Goal: Information Seeking & Learning: Learn about a topic

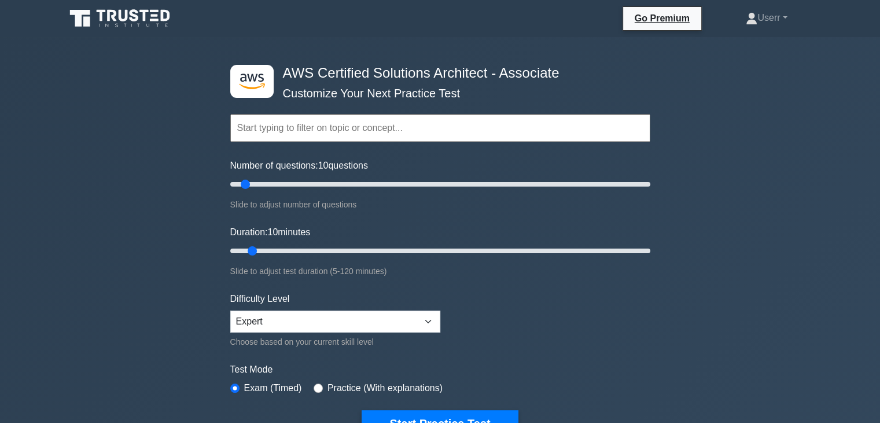
click at [367, 176] on div "Number of questions: 10 questions Slide to adjust number of questions" at bounding box center [440, 185] width 420 height 53
click at [353, 186] on input "Number of questions: 60 questions" at bounding box center [440, 184] width 420 height 14
click at [340, 183] on input "Number of questions: 55 questions" at bounding box center [440, 184] width 420 height 14
type input "50"
click at [331, 182] on input "Number of questions: 50 questions" at bounding box center [440, 184] width 420 height 14
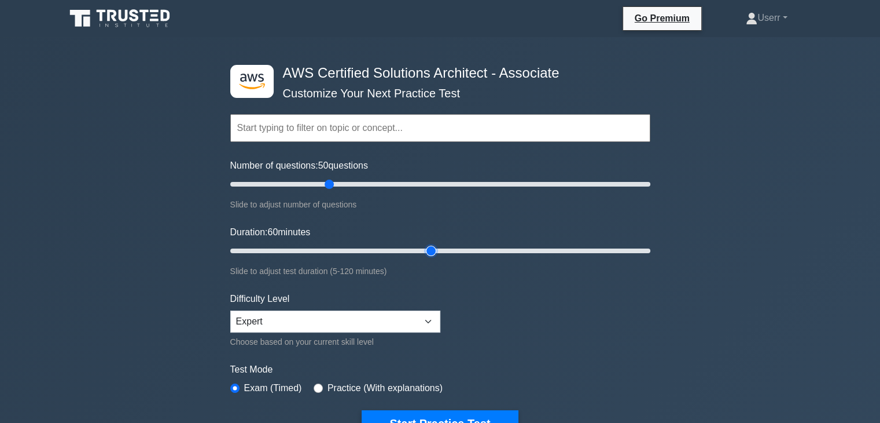
click at [433, 244] on input "Duration: 60 minutes" at bounding box center [440, 251] width 420 height 14
type input "65"
click at [451, 244] on input "Duration: 65 minutes" at bounding box center [440, 251] width 420 height 14
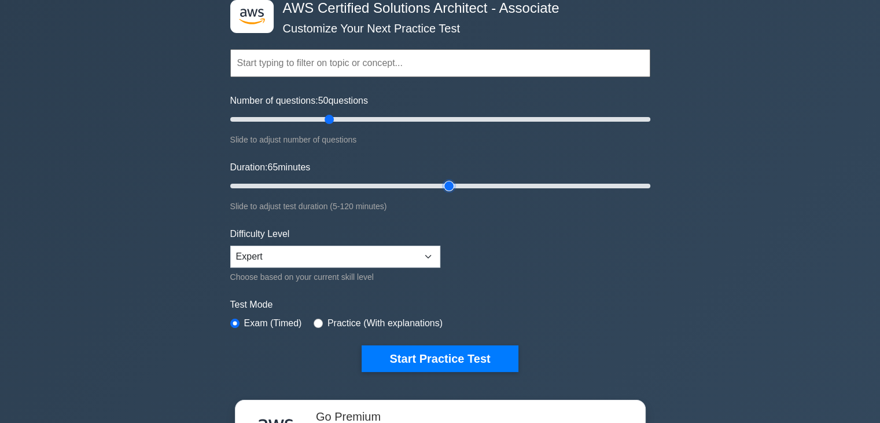
scroll to position [88, 0]
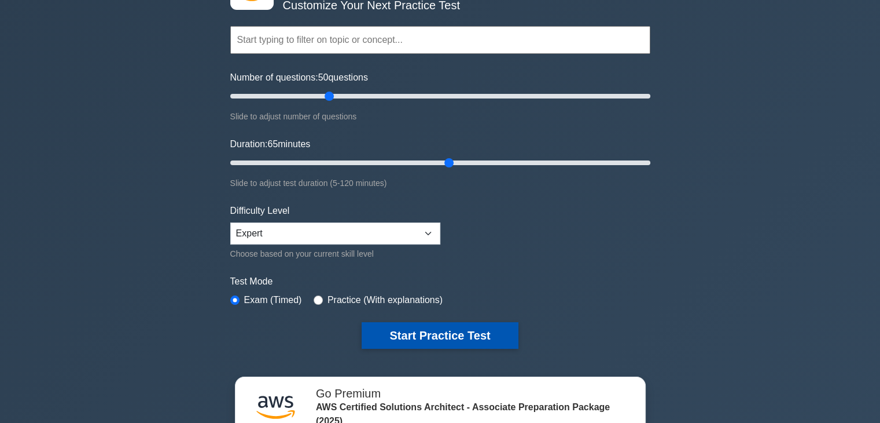
click at [491, 332] on button "Start Practice Test" at bounding box center [440, 335] width 156 height 27
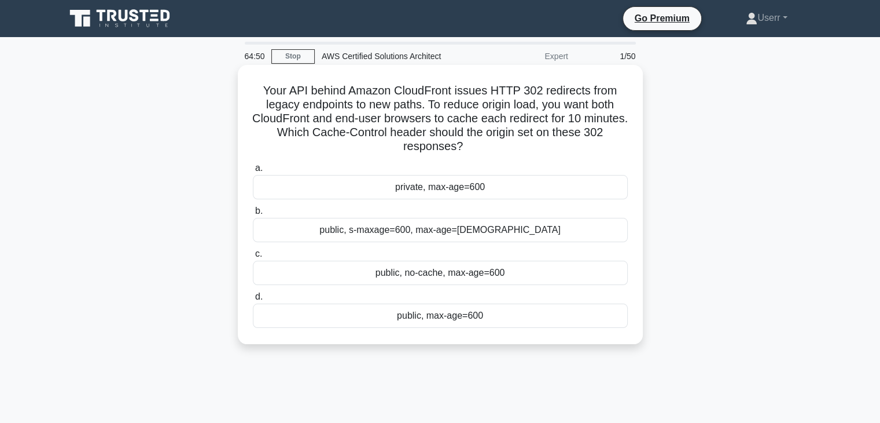
click at [460, 216] on label "b. public, s-maxage=600, max-age=[DEMOGRAPHIC_DATA]" at bounding box center [440, 223] width 375 height 38
click at [253, 215] on input "b. public, s-maxage=600, max-age=[DEMOGRAPHIC_DATA]" at bounding box center [253, 211] width 0 height 8
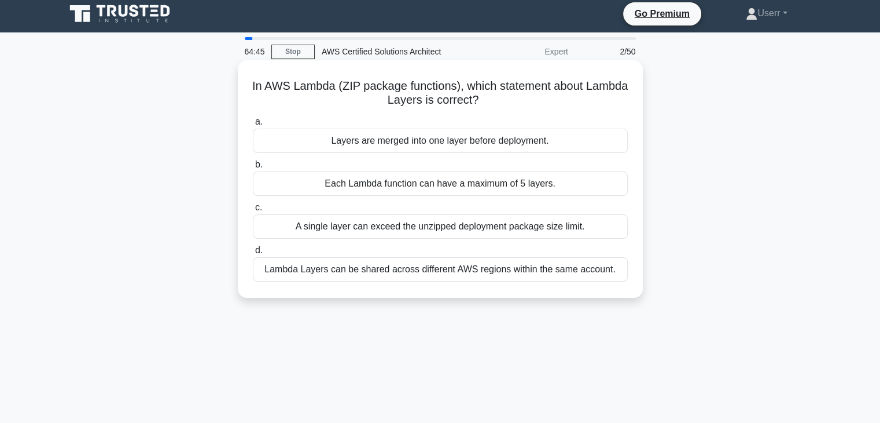
scroll to position [5, 0]
click at [477, 148] on div "Layers are merged into one layer before deployment." at bounding box center [440, 140] width 375 height 24
click at [253, 126] on input "a. Layers are merged into one layer before deployment." at bounding box center [253, 122] width 0 height 8
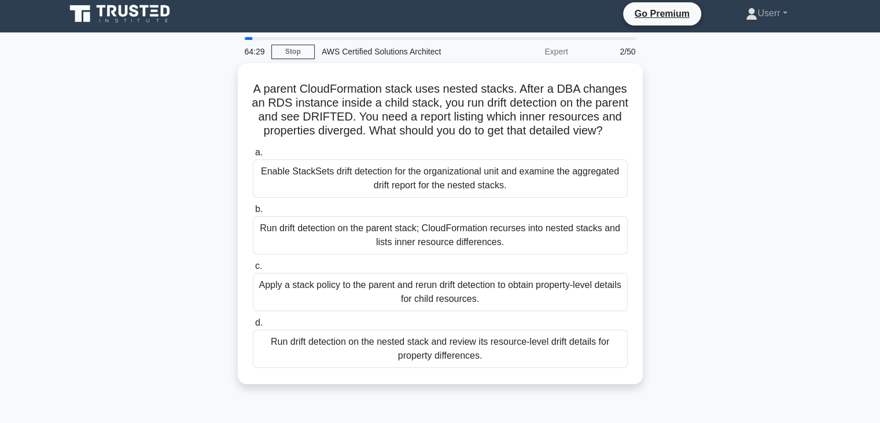
scroll to position [0, 0]
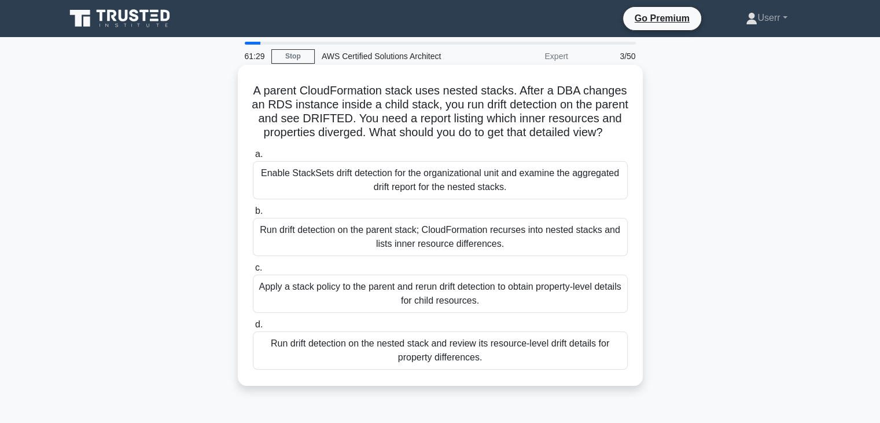
drag, startPoint x: 251, startPoint y: 85, endPoint x: 472, endPoint y: 150, distance: 230.7
click at [472, 140] on h5 "A parent CloudFormation stack uses nested stacks. After a DBA changes an RDS in…" at bounding box center [440, 111] width 377 height 57
click at [603, 140] on icon ".spinner_0XTQ{transform-origin:center;animation:spinner_y6GP .75s linear infini…" at bounding box center [610, 133] width 14 height 14
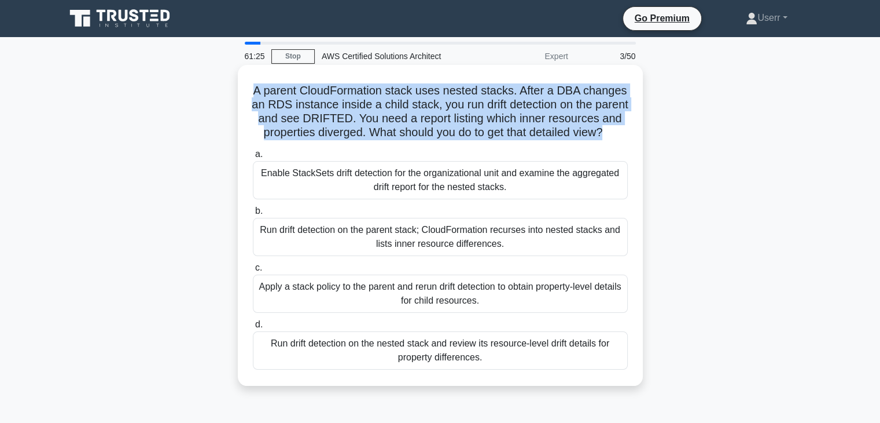
drag, startPoint x: 467, startPoint y: 149, endPoint x: 249, endPoint y: 89, distance: 225.7
click at [249, 89] on div "A parent CloudFormation stack uses nested stacks. After a DBA changes an RDS in…" at bounding box center [441, 224] width 396 height 311
click at [468, 139] on h5 "A parent CloudFormation stack uses nested stacks. After a DBA changes an RDS in…" at bounding box center [440, 111] width 377 height 57
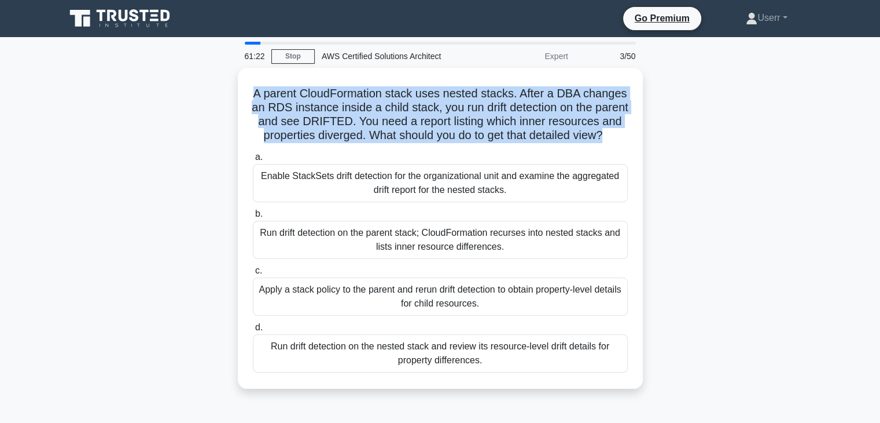
drag, startPoint x: 468, startPoint y: 145, endPoint x: 231, endPoint y: 96, distance: 241.9
click at [231, 96] on div "A parent CloudFormation stack uses nested stacks. After a DBA changes an RDS in…" at bounding box center [440, 235] width 764 height 335
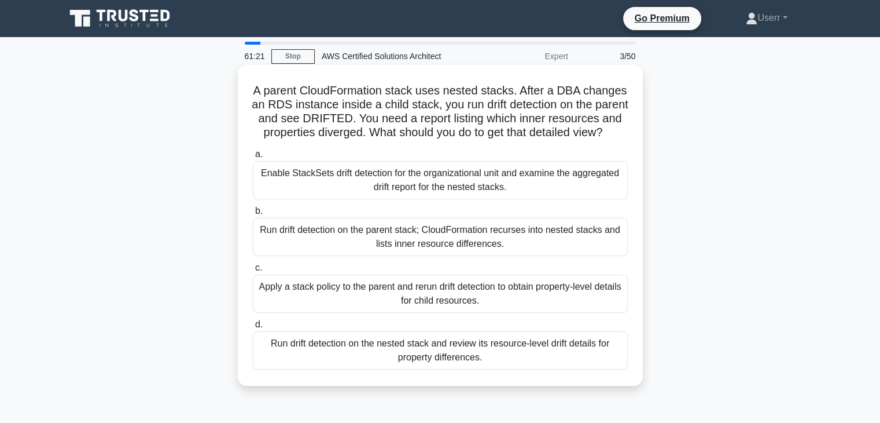
click at [603, 140] on icon ".spinner_0XTQ{transform-origin:center;animation:spinner_y6GP .75s linear infini…" at bounding box center [610, 133] width 14 height 14
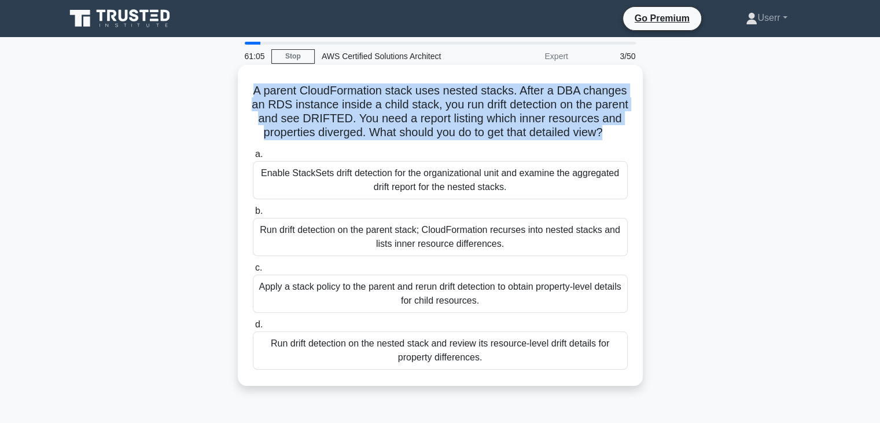
drag, startPoint x: 467, startPoint y: 143, endPoint x: 240, endPoint y: 90, distance: 233.5
click at [240, 90] on div "A parent CloudFormation stack uses nested stacks. After a DBA changes an RDS in…" at bounding box center [440, 225] width 405 height 321
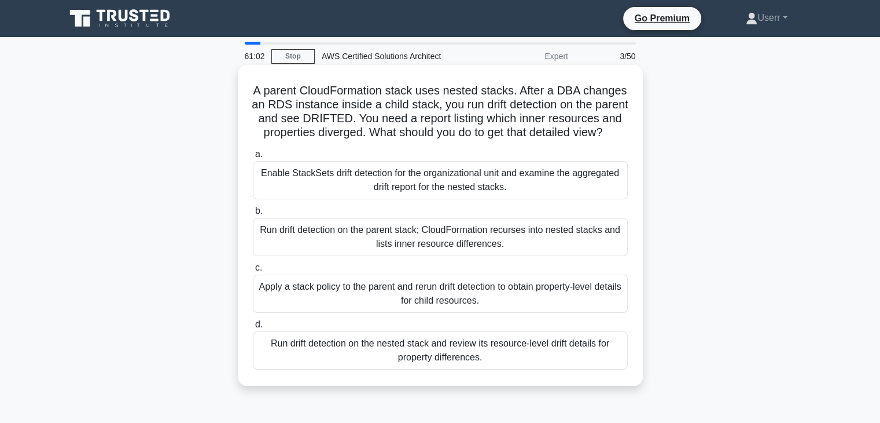
click at [603, 140] on icon ".spinner_0XTQ{transform-origin:center;animation:spinner_y6GP .75s linear infini…" at bounding box center [610, 133] width 14 height 14
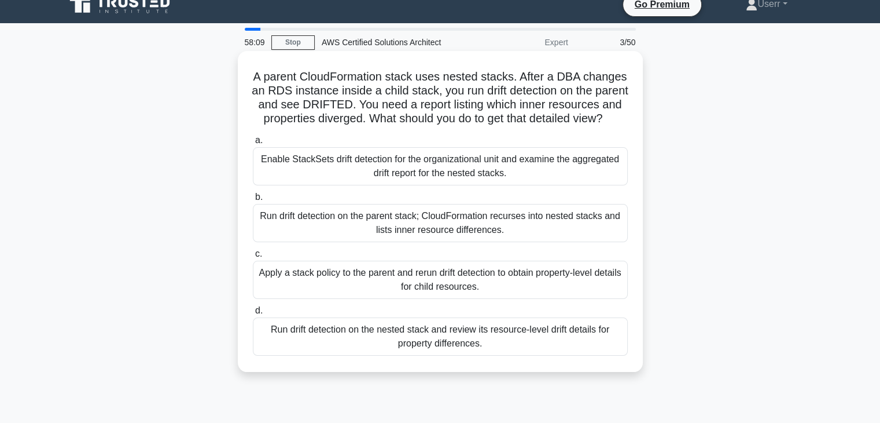
scroll to position [9, 0]
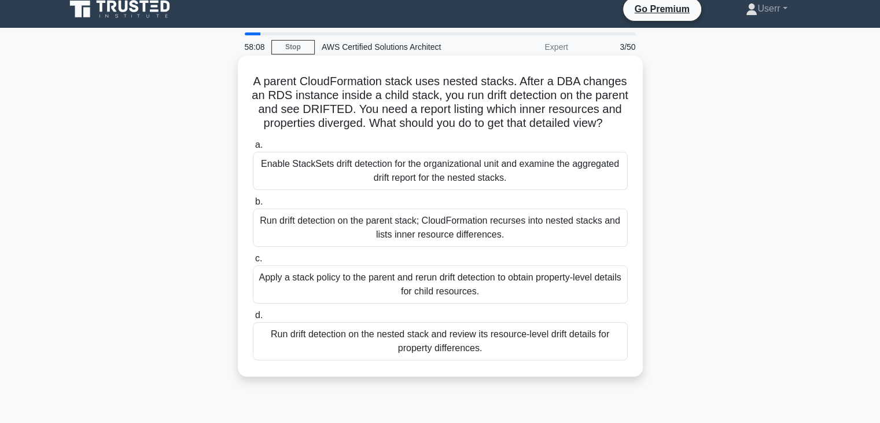
click at [412, 175] on div "Enable StackSets drift detection for the organizational unit and examine the ag…" at bounding box center [440, 171] width 375 height 38
click at [253, 149] on input "a. Enable StackSets drift detection for the organizational unit and examine the…" at bounding box center [253, 145] width 0 height 8
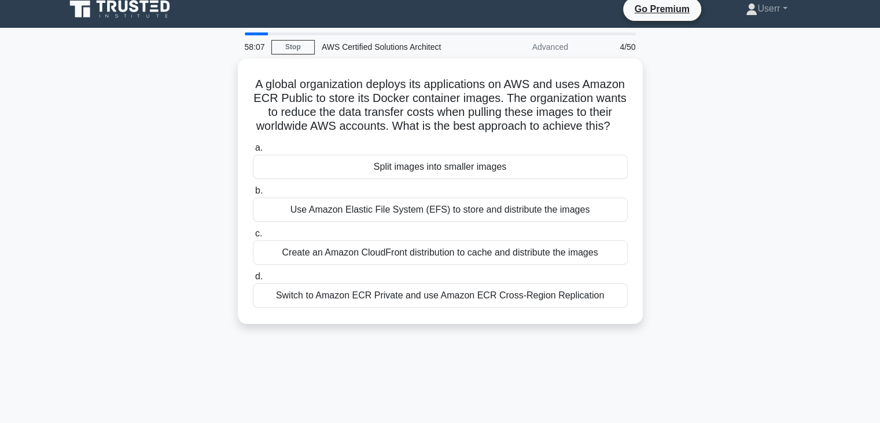
scroll to position [0, 0]
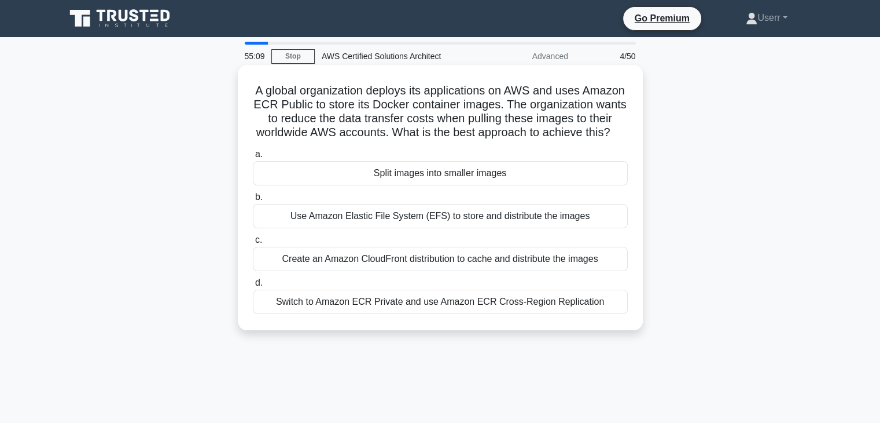
click at [559, 271] on div "Create an Amazon CloudFront distribution to cache and distribute the images" at bounding box center [440, 259] width 375 height 24
click at [253, 244] on input "c. Create an Amazon CloudFront distribution to cache and distribute the images" at bounding box center [253, 240] width 0 height 8
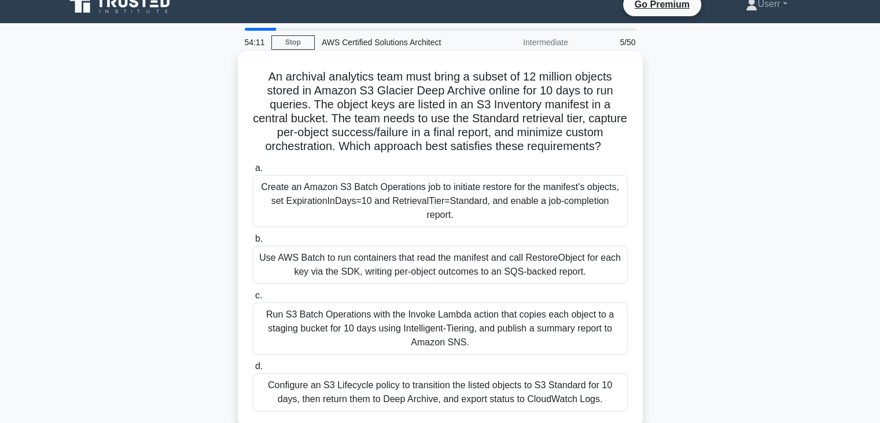
scroll to position [14, 0]
click at [579, 252] on div "Use AWS Batch to run containers that read the manifest and call RestoreObject f…" at bounding box center [440, 264] width 375 height 38
click at [253, 243] on input "b. Use AWS Batch to run containers that read the manifest and call RestoreObjec…" at bounding box center [253, 239] width 0 height 8
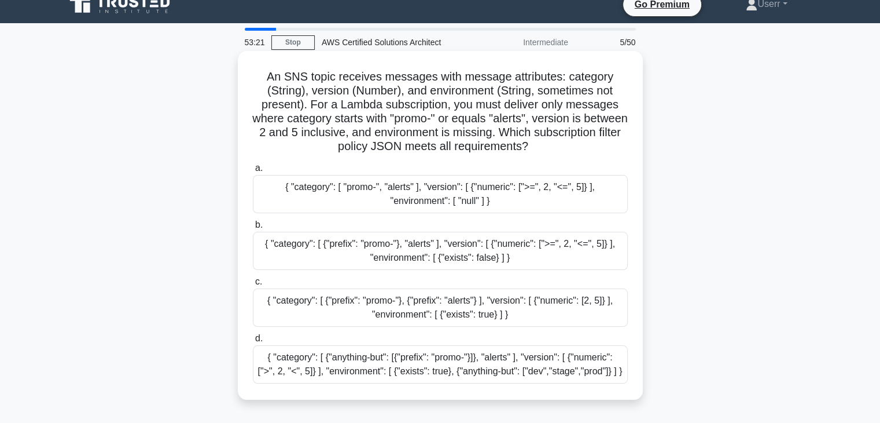
scroll to position [0, 0]
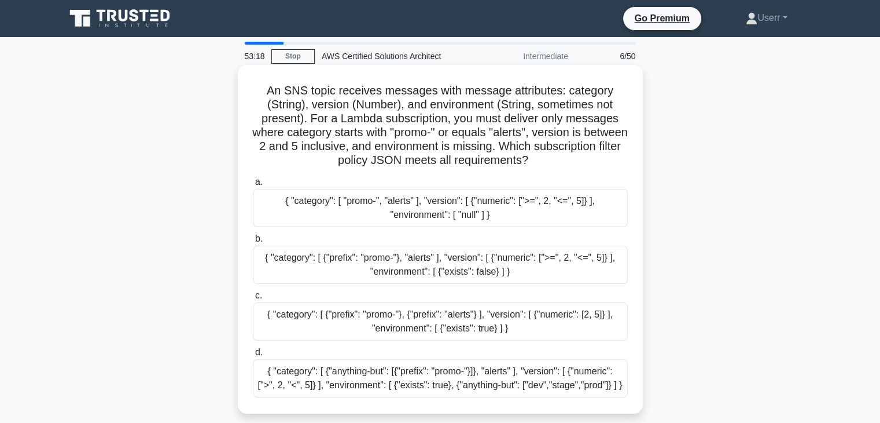
click at [458, 221] on div "{ "category": [ "promo-", "alerts" ], "version": [ {"numeric": [">=", 2, "<=", …" at bounding box center [440, 208] width 375 height 38
click at [253, 186] on input "a. { "category": [ "promo-", "alerts" ], "version": [ {"numeric": [">=", 2, "<=…" at bounding box center [253, 182] width 0 height 8
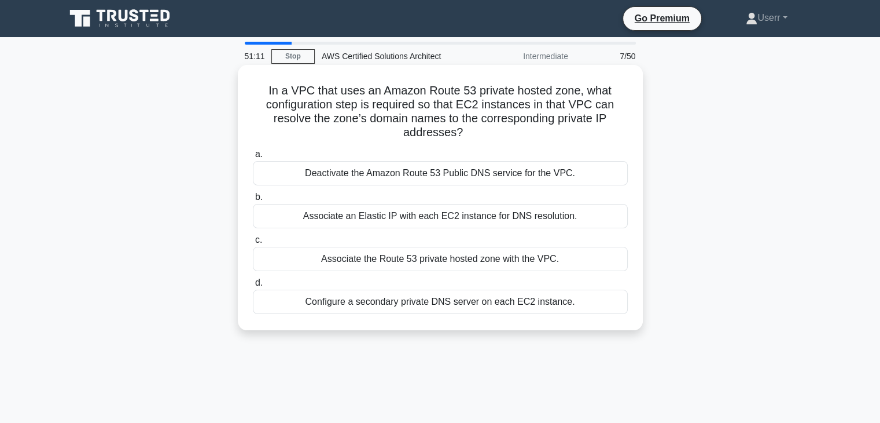
click at [465, 178] on div "Deactivate the Amazon Route 53 Public DNS service for the VPC." at bounding box center [440, 173] width 375 height 24
click at [253, 158] on input "a. Deactivate the Amazon Route 53 Public DNS service for the VPC." at bounding box center [253, 154] width 0 height 8
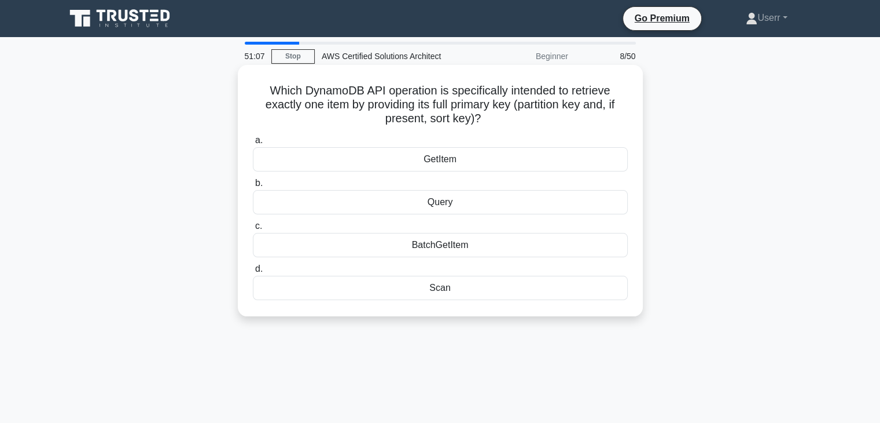
click at [370, 103] on h5 "Which DynamoDB API operation is specifically intended to retrieve exactly one i…" at bounding box center [440, 104] width 377 height 43
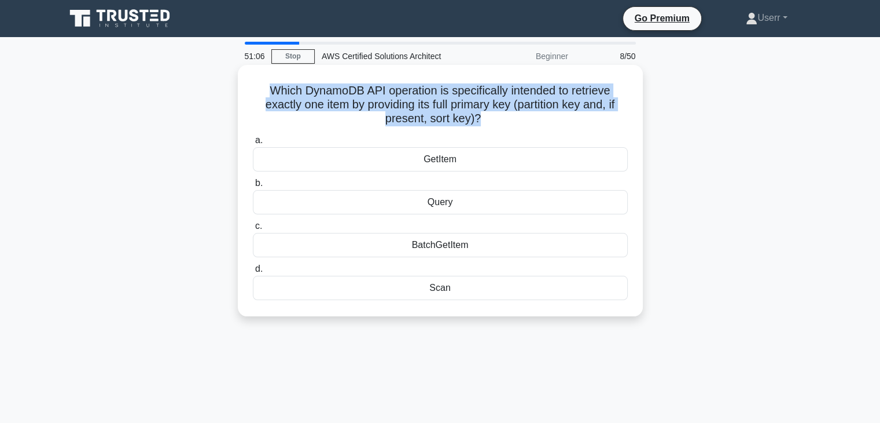
click at [370, 103] on h5 "Which DynamoDB API operation is specifically intended to retrieve exactly one i…" at bounding box center [440, 104] width 377 height 43
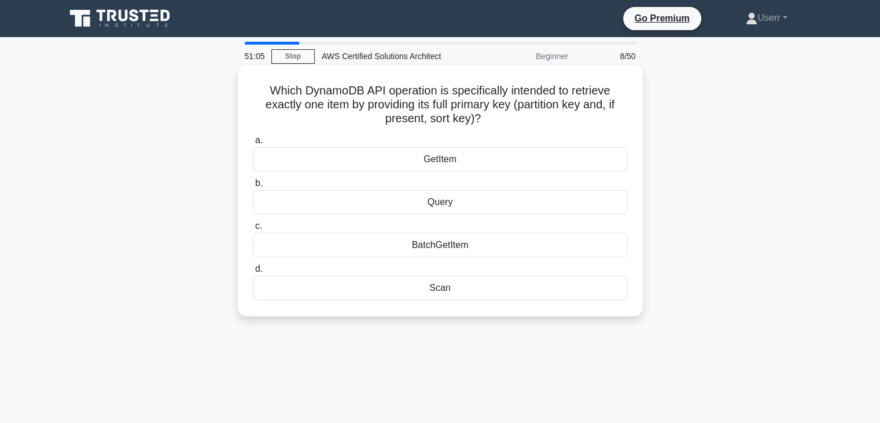
click at [470, 140] on label "a. GetItem" at bounding box center [440, 152] width 375 height 38
click at [253, 140] on input "a. GetItem" at bounding box center [253, 141] width 0 height 8
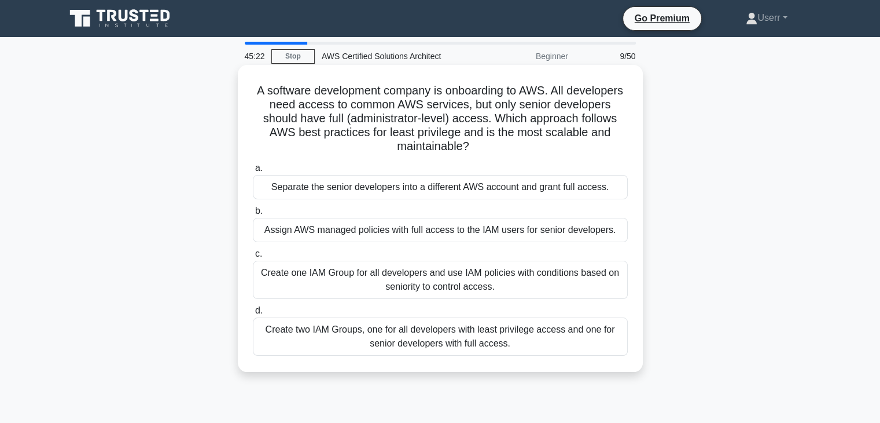
click at [490, 241] on div "Assign AWS managed policies with full access to the IAM users for senior develo…" at bounding box center [440, 230] width 375 height 24
click at [253, 215] on input "b. Assign AWS managed policies with full access to the IAM users for senior dev…" at bounding box center [253, 211] width 0 height 8
